Goal: Transaction & Acquisition: Purchase product/service

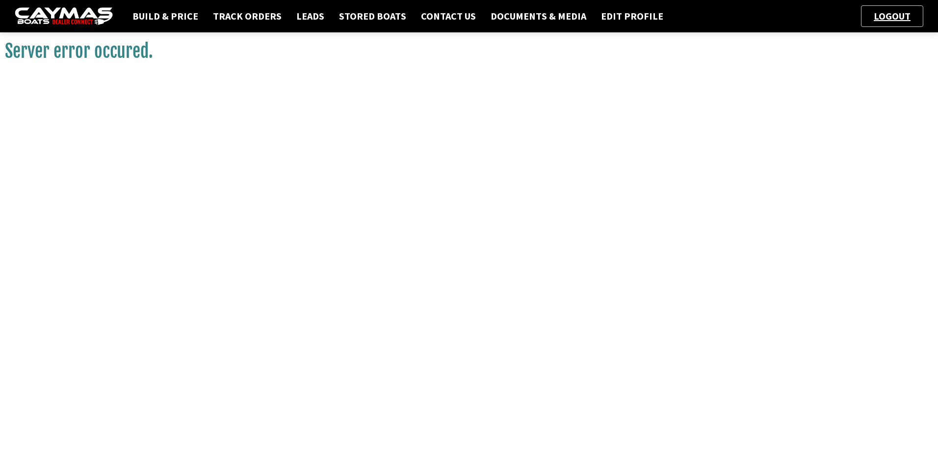
click at [56, 19] on img at bounding box center [64, 16] width 98 height 18
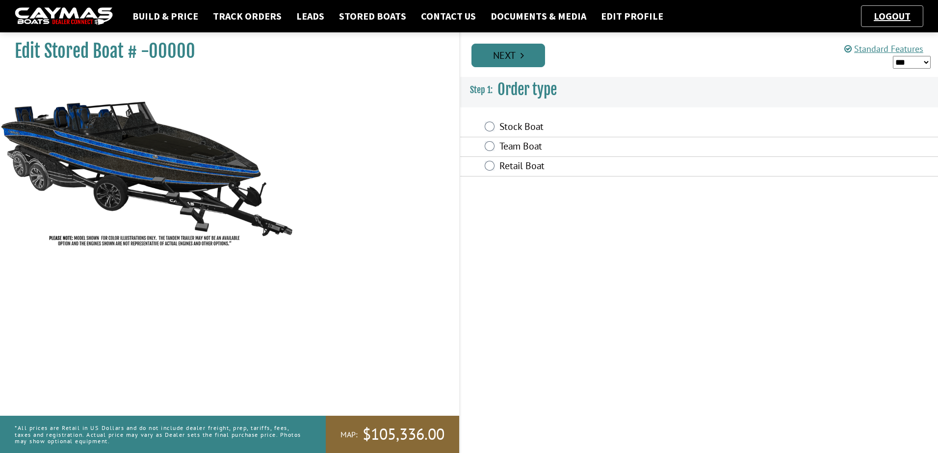
click at [503, 52] on link "Next" at bounding box center [509, 56] width 74 height 24
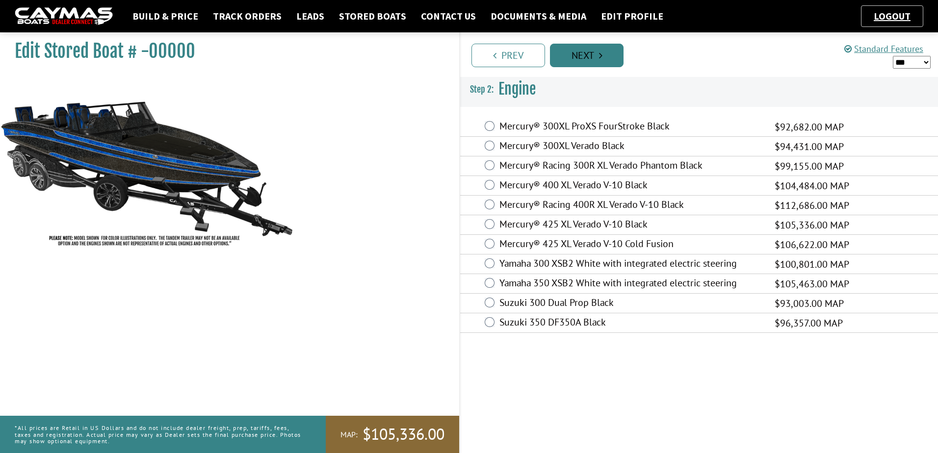
click at [594, 59] on link "Next" at bounding box center [587, 56] width 74 height 24
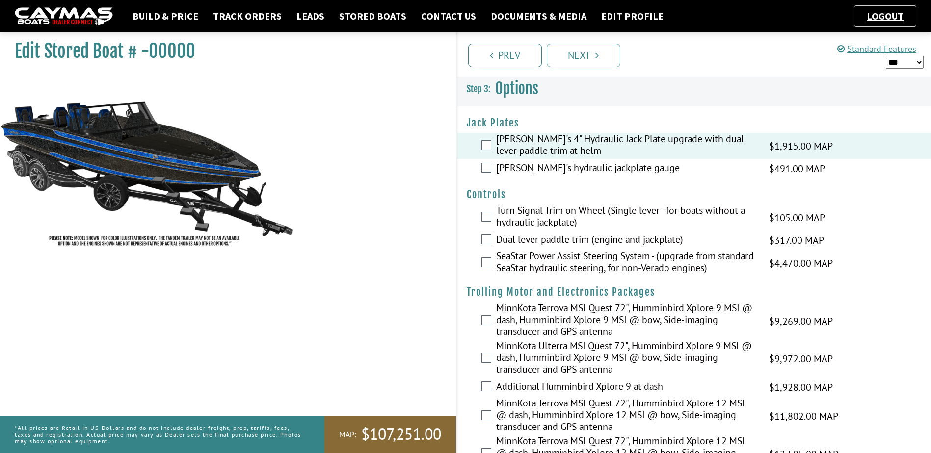
click at [480, 168] on div "[PERSON_NAME]'s hydraulic jackplate gauge $491.00 MAP $418.00 $580.00 MSRP $522…" at bounding box center [694, 169] width 474 height 20
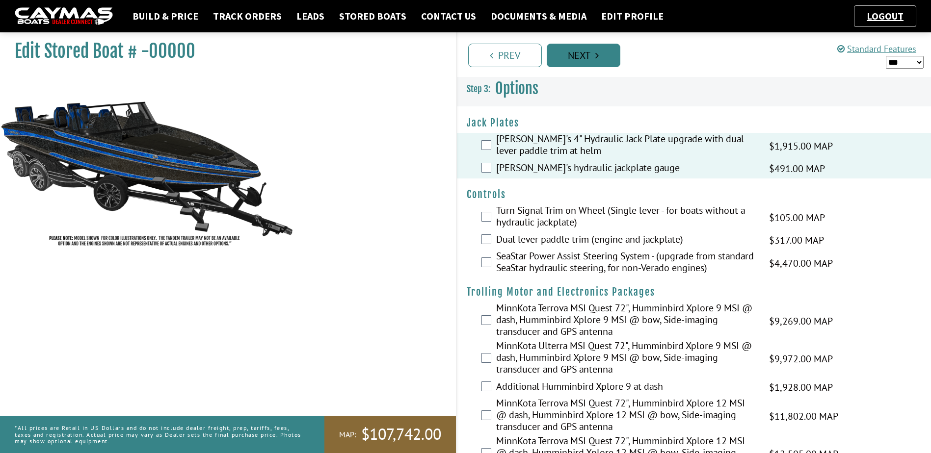
click at [580, 55] on link "Next" at bounding box center [584, 56] width 74 height 24
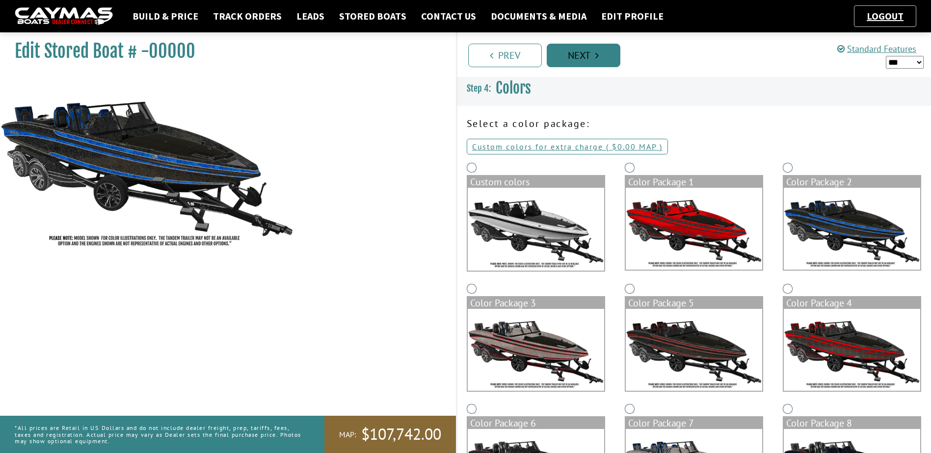
click at [580, 55] on link "Next" at bounding box center [584, 56] width 74 height 24
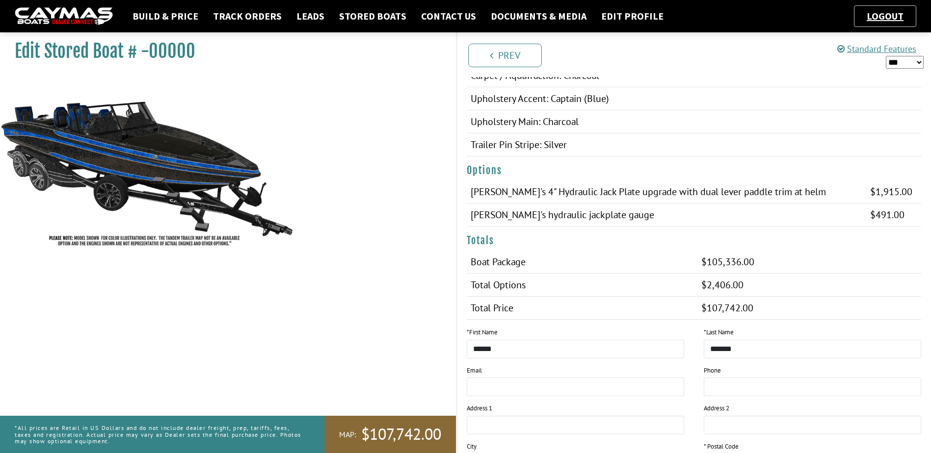
scroll to position [572, 0]
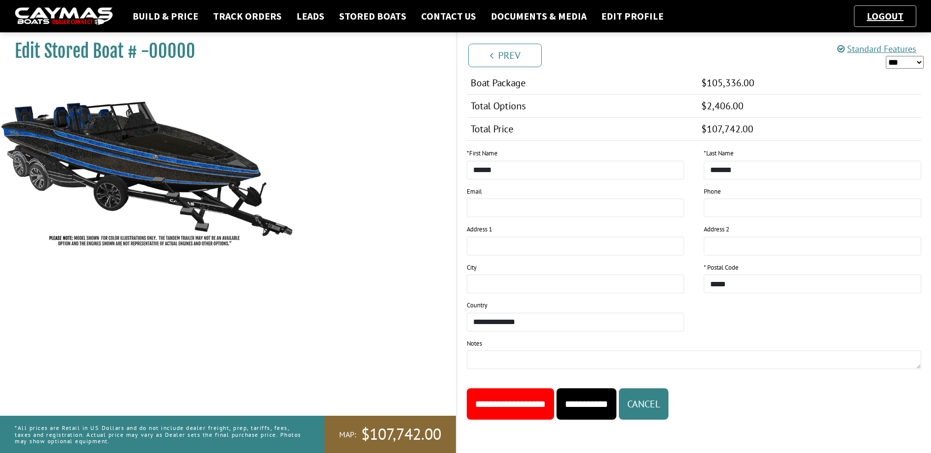
click at [521, 410] on input "**********" at bounding box center [510, 404] width 87 height 31
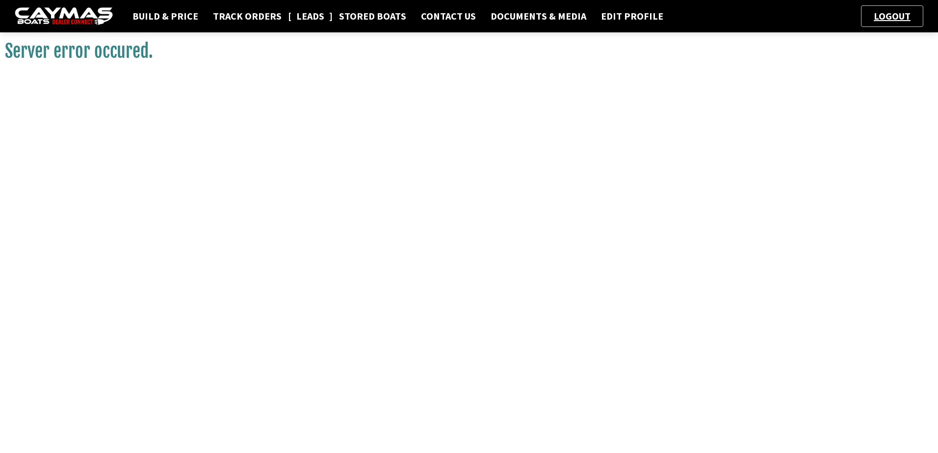
click at [297, 18] on link "Leads" at bounding box center [310, 16] width 38 height 13
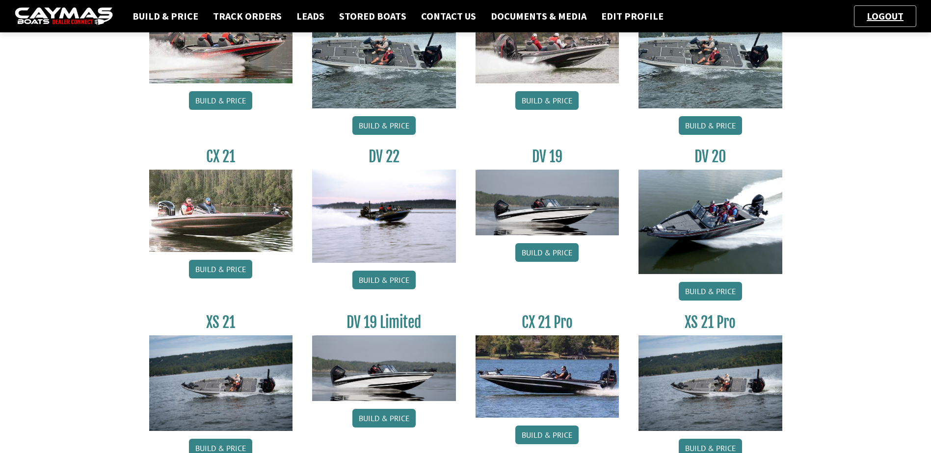
scroll to position [686, 0]
click at [393, 286] on link "Build & Price" at bounding box center [383, 280] width 63 height 19
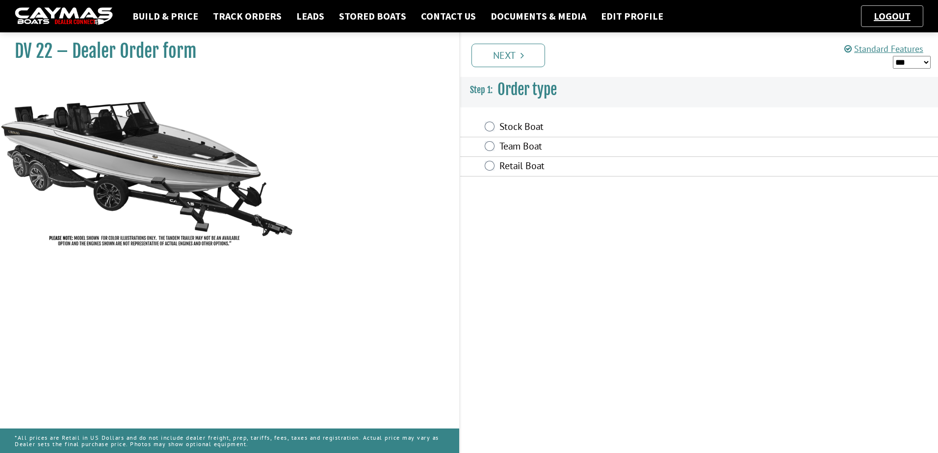
click at [520, 132] on label "Stock Boat" at bounding box center [630, 128] width 263 height 14
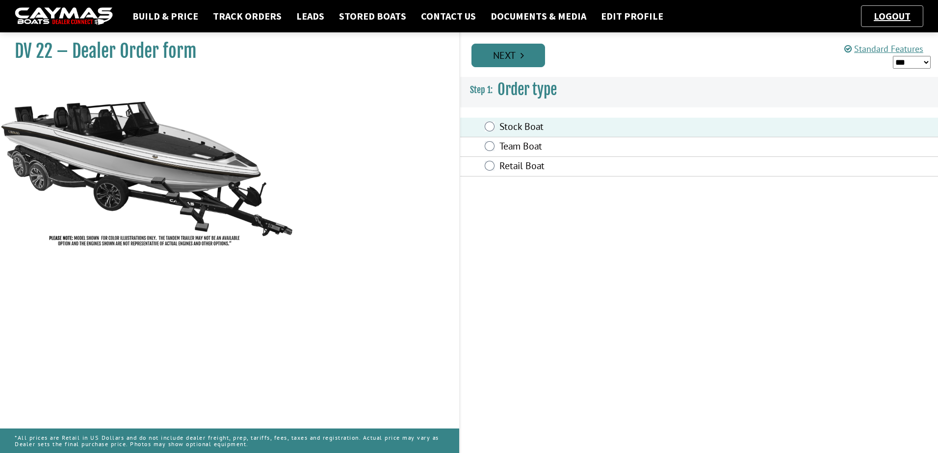
click at [505, 53] on link "Next" at bounding box center [509, 56] width 74 height 24
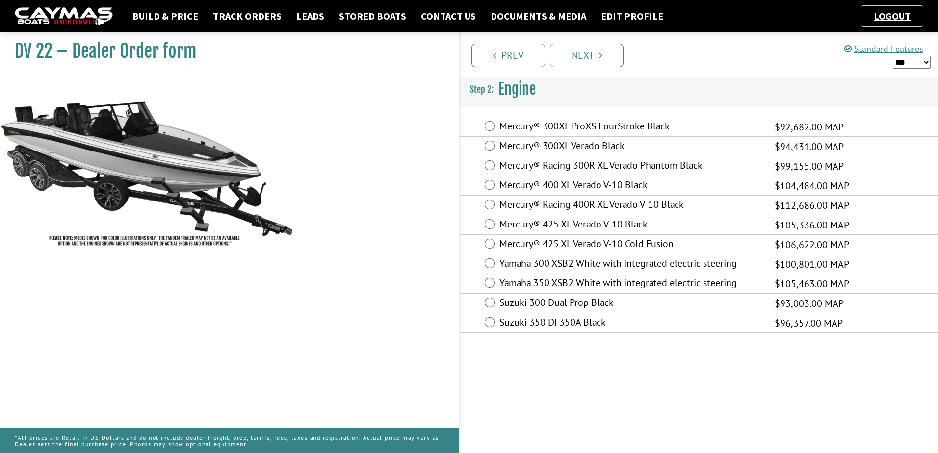
click at [531, 237] on div "Mercury® 425 XL Verado V-10 Cold Fusion $106,622.00 MAP $93,828.00 $117,285.00" at bounding box center [699, 245] width 478 height 20
click at [482, 227] on div "Mercury® 425 XL Verado V-10 Black $105,336.00 MAP $92,696.00 $115,870.00" at bounding box center [699, 225] width 478 height 20
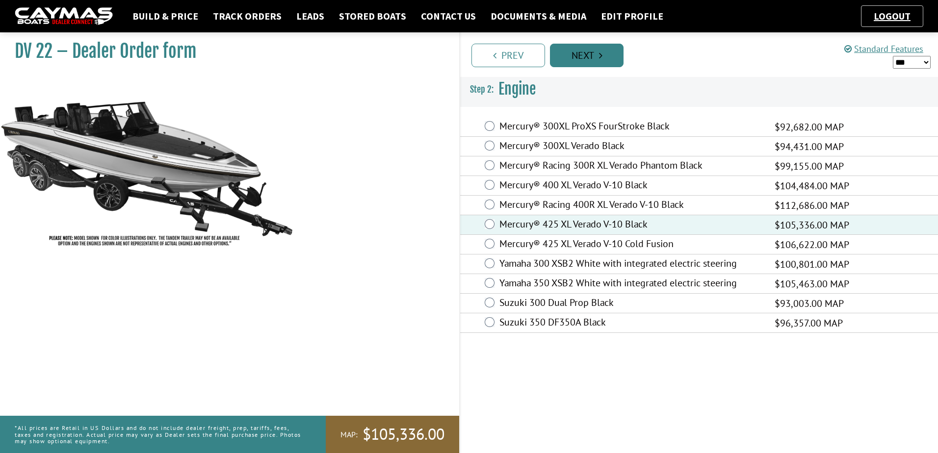
click at [606, 46] on link "Next" at bounding box center [587, 56] width 74 height 24
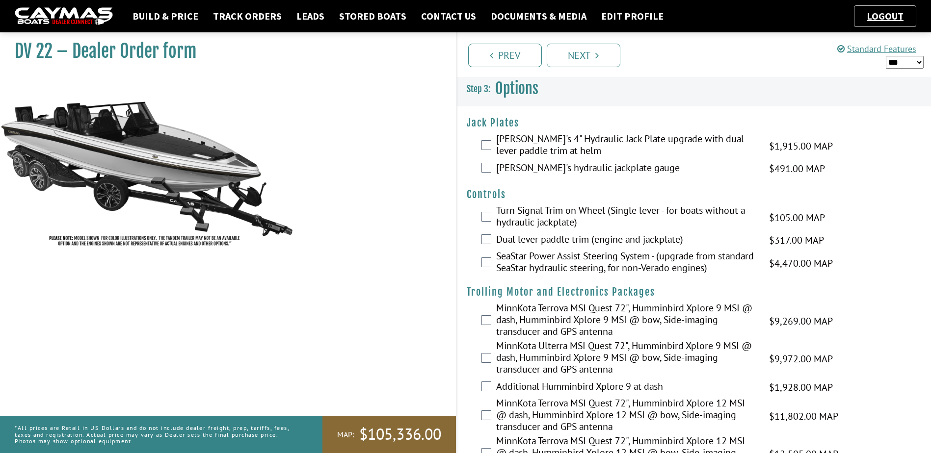
click at [499, 142] on label "[PERSON_NAME]'s 4" Hydraulic Jack Plate upgrade with dual lever paddle trim at …" at bounding box center [626, 146] width 261 height 26
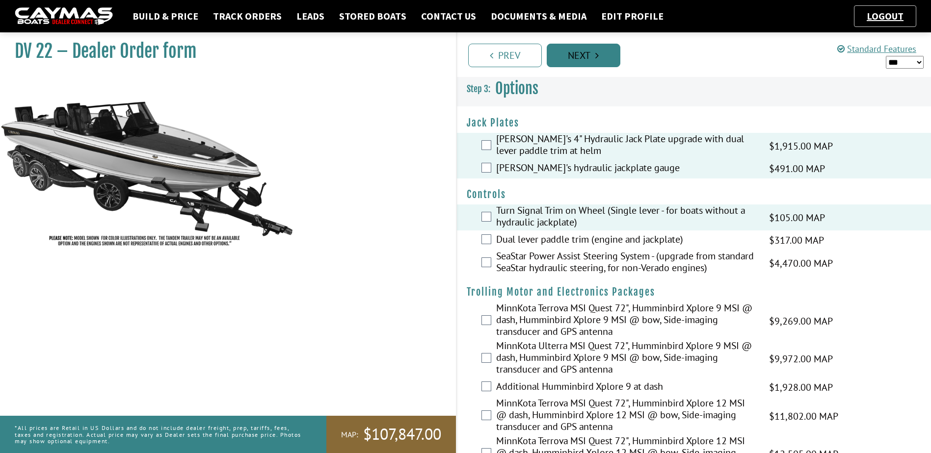
click at [572, 46] on link "Next" at bounding box center [584, 56] width 74 height 24
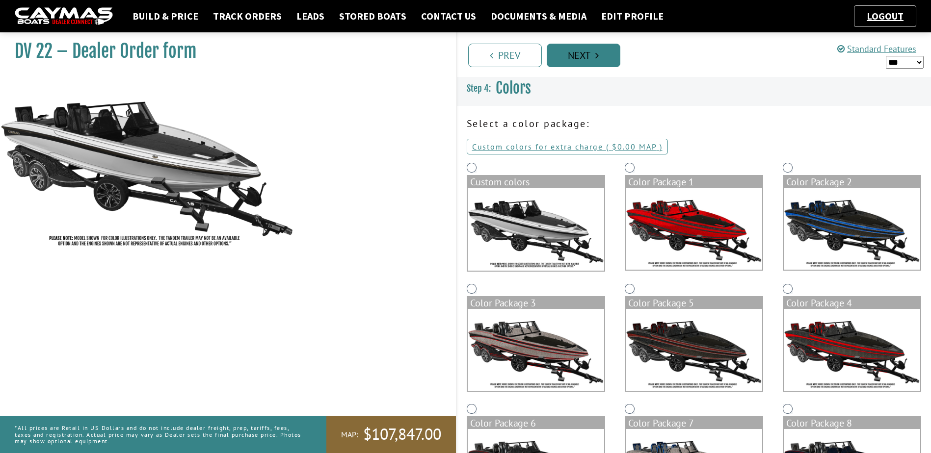
click at [573, 53] on link "Next" at bounding box center [584, 56] width 74 height 24
click at [838, 180] on div "Color Package 2" at bounding box center [852, 182] width 136 height 12
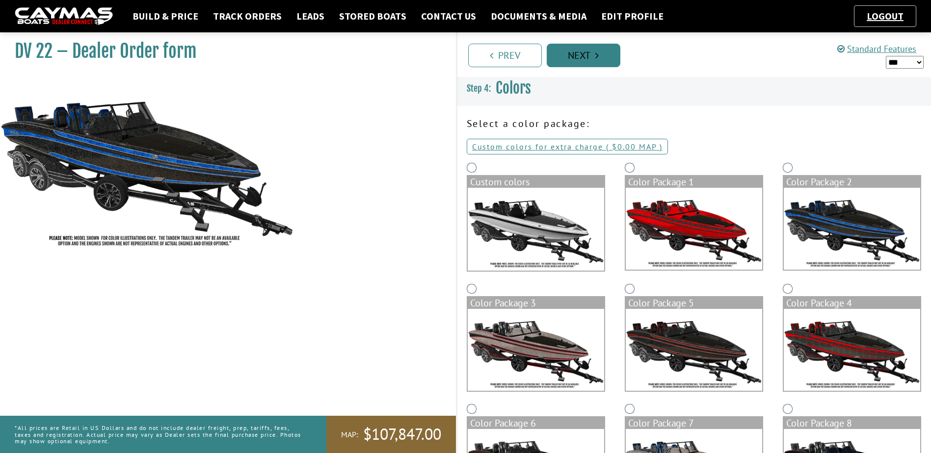
click at [563, 53] on link "Next" at bounding box center [584, 56] width 74 height 24
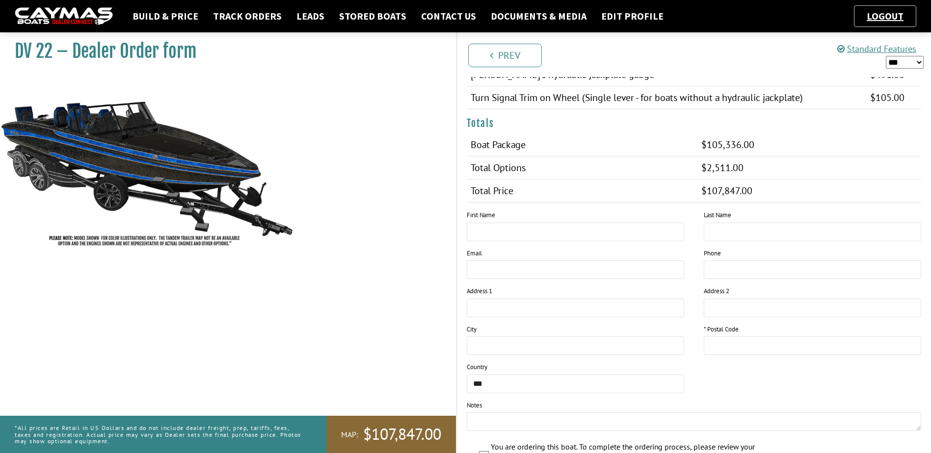
scroll to position [690, 0]
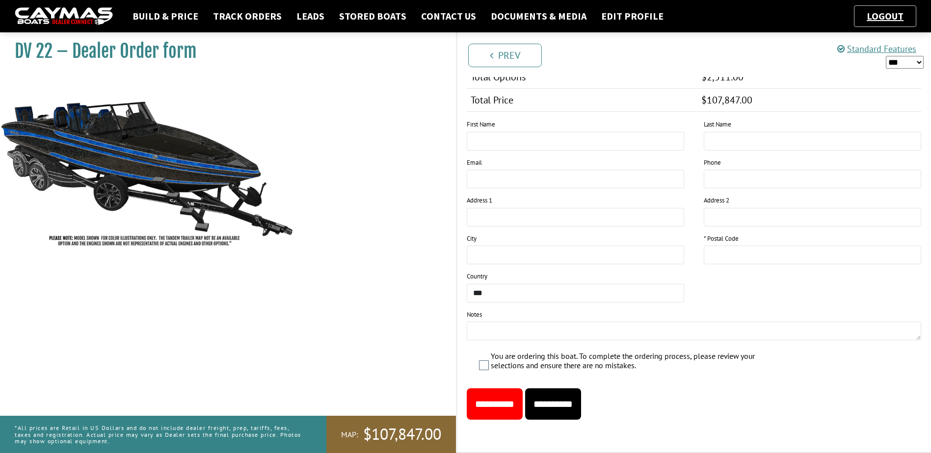
click at [495, 129] on label "* First Name" at bounding box center [481, 125] width 28 height 10
click at [497, 147] on input "text" at bounding box center [575, 141] width 217 height 19
type input "*****"
type input "*******"
click at [739, 248] on input "text" at bounding box center [812, 255] width 217 height 19
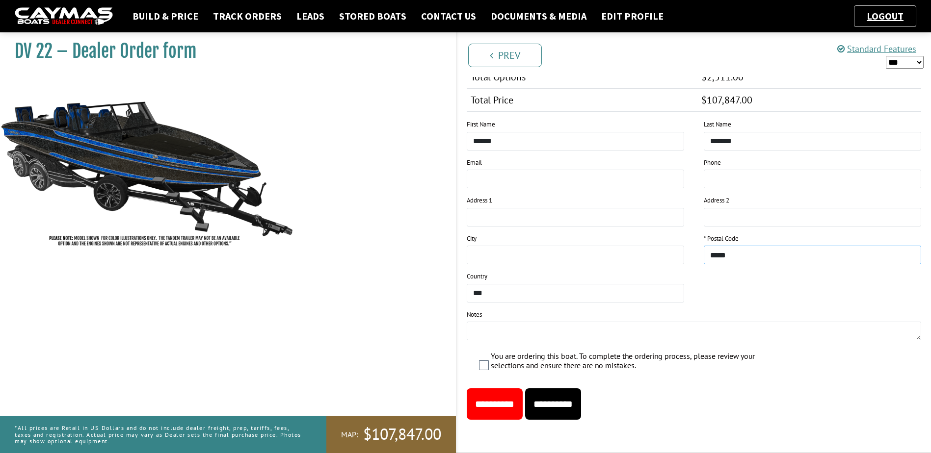
type input "*****"
click at [557, 407] on input "**********" at bounding box center [553, 404] width 56 height 31
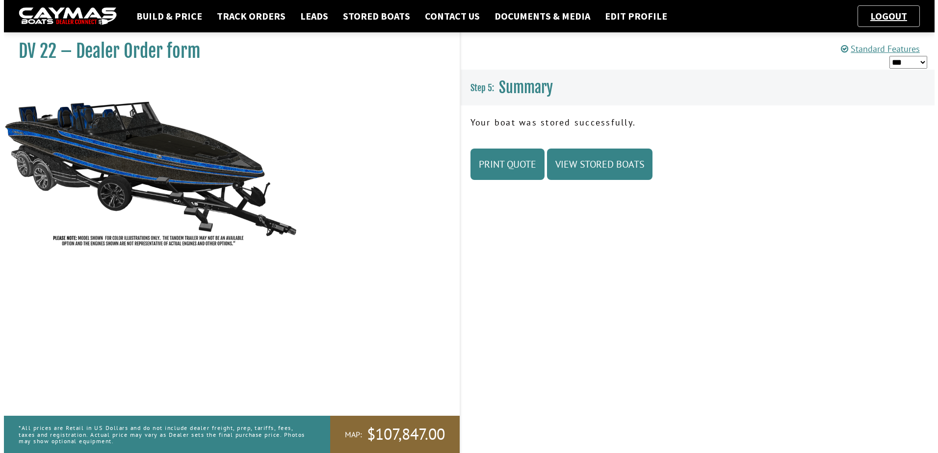
scroll to position [0, 0]
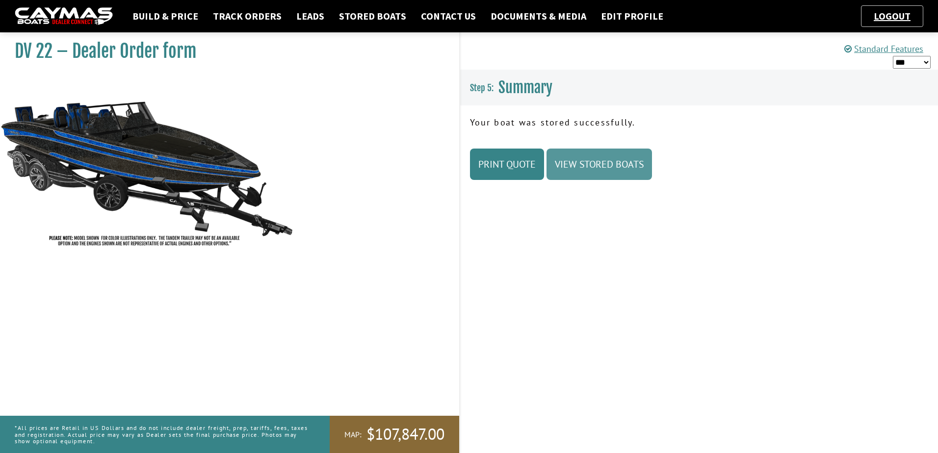
click at [587, 171] on link "View Stored Boats" at bounding box center [599, 164] width 105 height 31
